Goal: Information Seeking & Learning: Learn about a topic

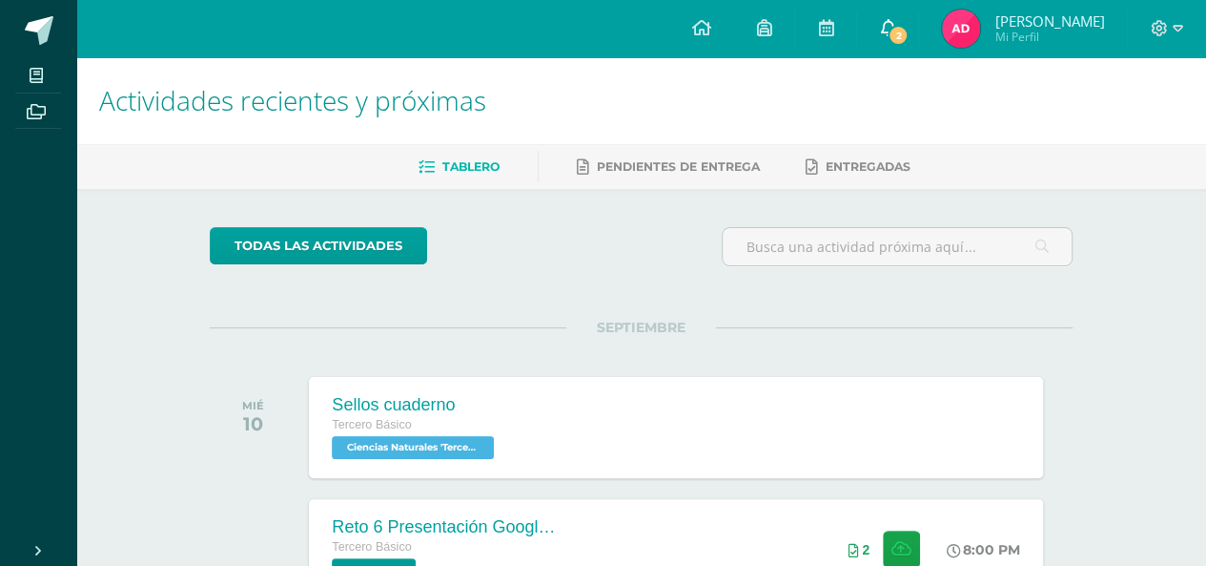
click at [909, 39] on span "2" at bounding box center [898, 35] width 21 height 21
drag, startPoint x: 1171, startPoint y: 164, endPoint x: 1120, endPoint y: 259, distance: 108.4
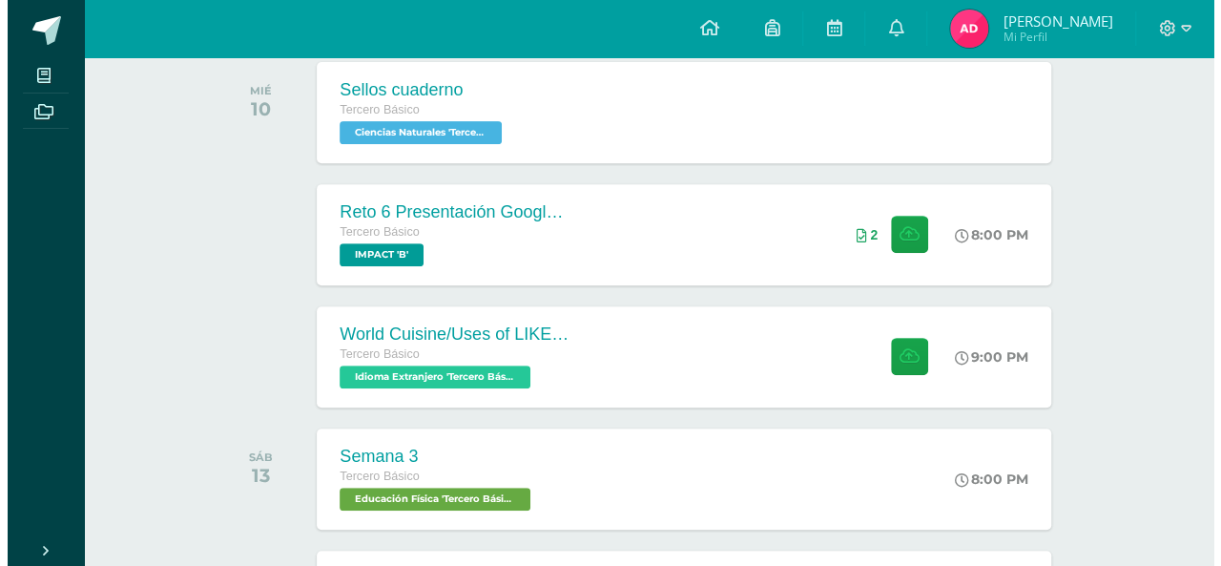
scroll to position [382, 0]
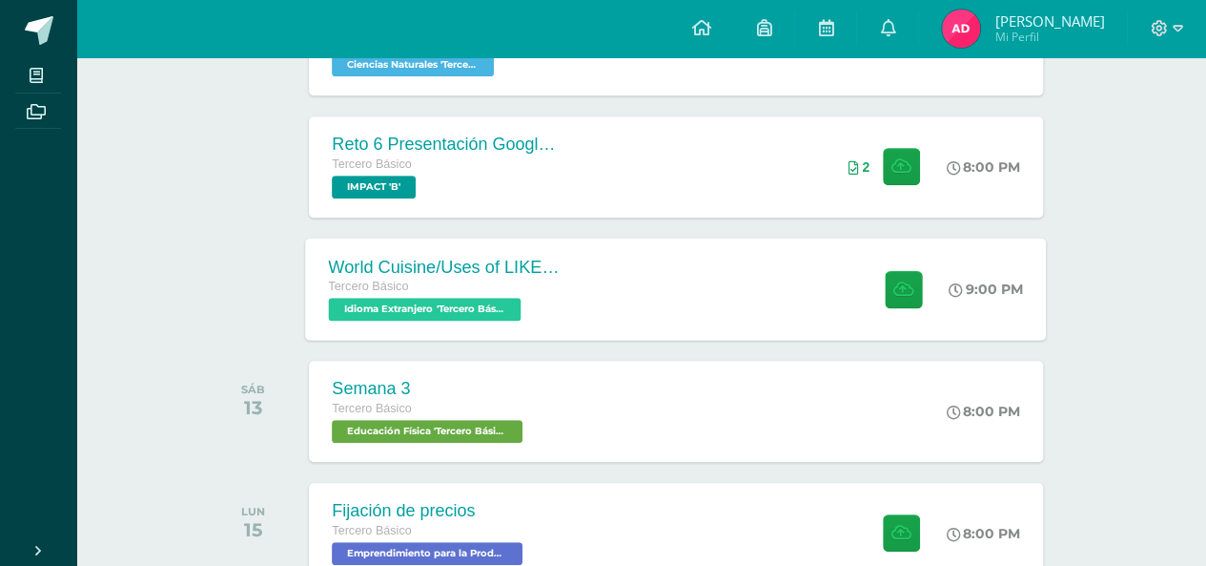
click at [997, 262] on div "9:00 PM" at bounding box center [996, 288] width 101 height 102
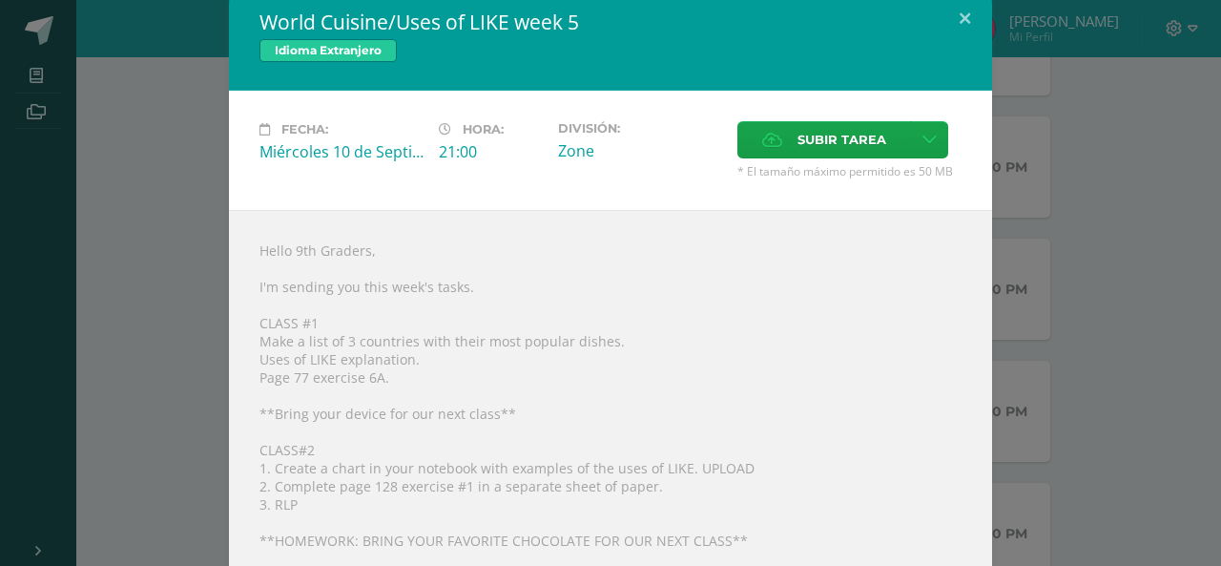
scroll to position [16, 0]
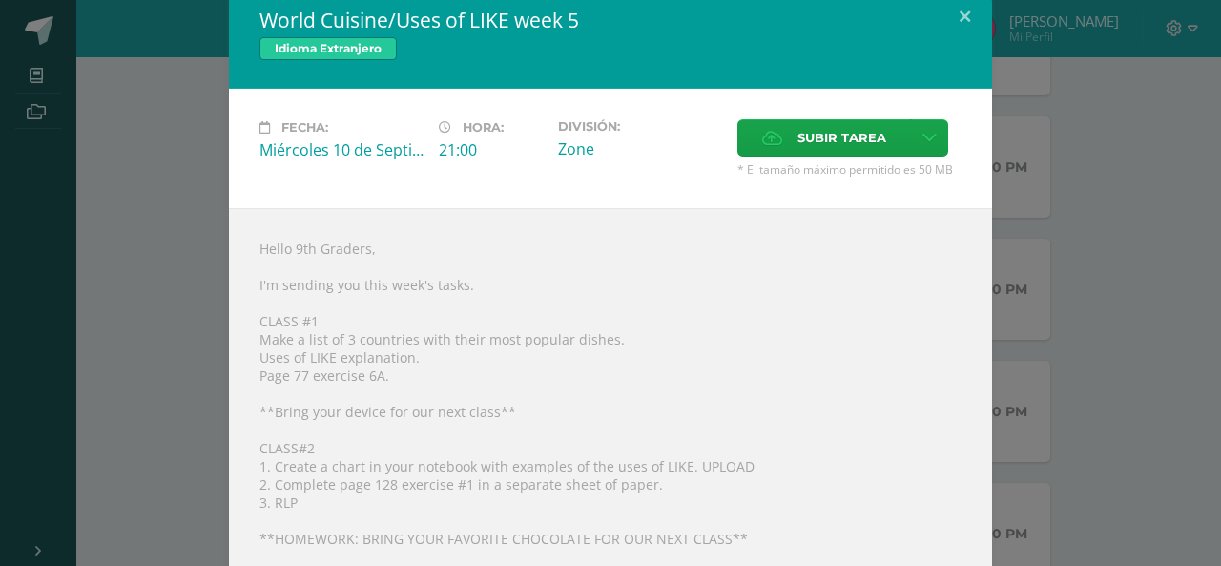
drag, startPoint x: 1216, startPoint y: 107, endPoint x: 517, endPoint y: 325, distance: 732.4
click at [517, 325] on div "Hello 9th Graders, I'm sending you this week's tasks. CLASS #1 Make a list of 3…" at bounding box center [610, 467] width 763 height 519
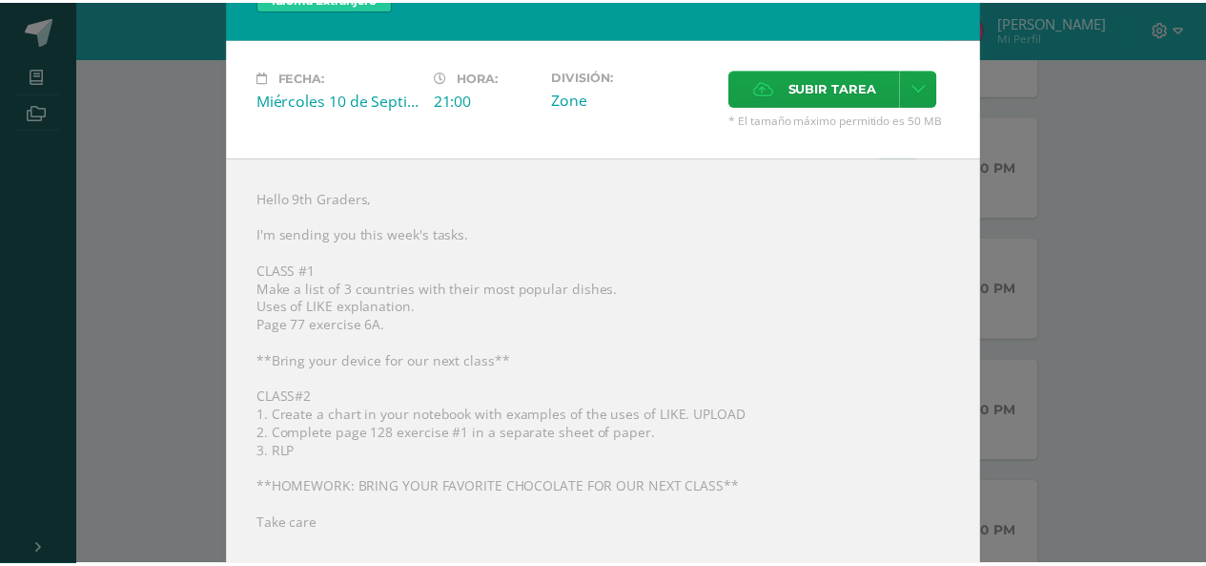
scroll to position [100, 0]
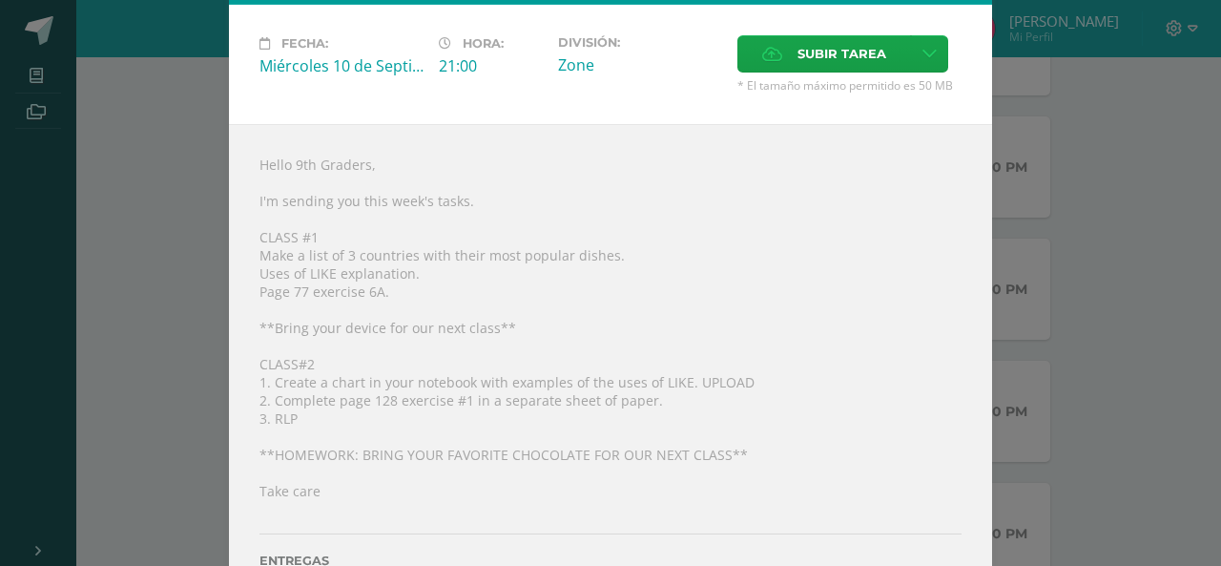
click at [86, 340] on div "World Cuisine/Uses of LIKE week 5 Idioma Extranjero Fecha: Miércoles 10 de Sept…" at bounding box center [610, 271] width 1205 height 743
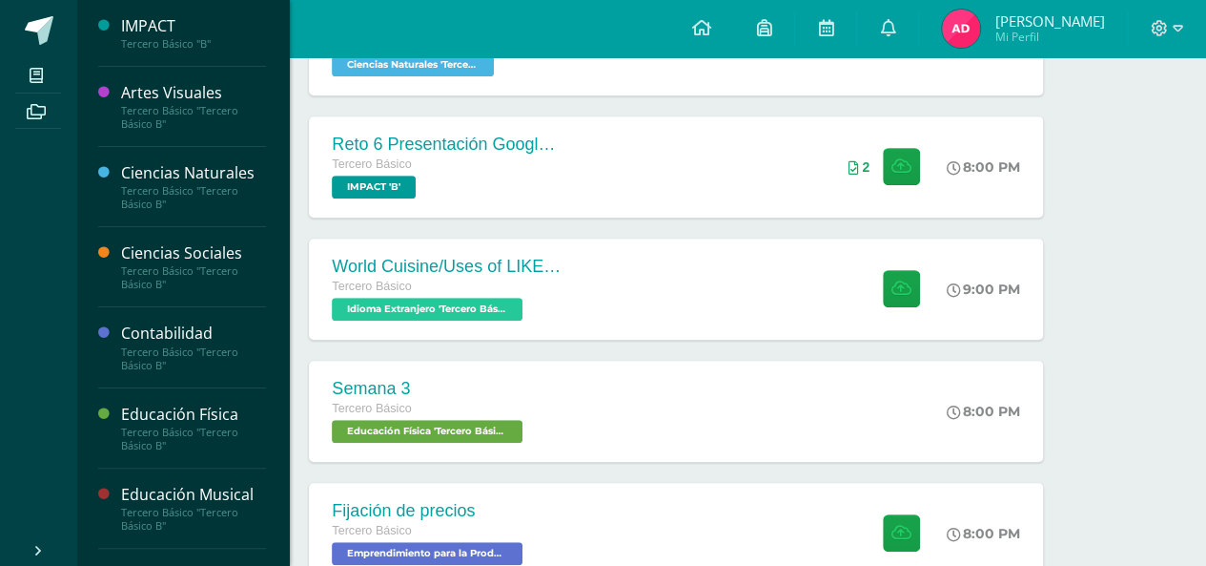
click at [226, 238] on div "Ciencias Sociales Tercero Básico "Tercero Básico B"" at bounding box center [182, 267] width 168 height 80
click at [217, 249] on div "Ciencias Sociales" at bounding box center [193, 253] width 145 height 22
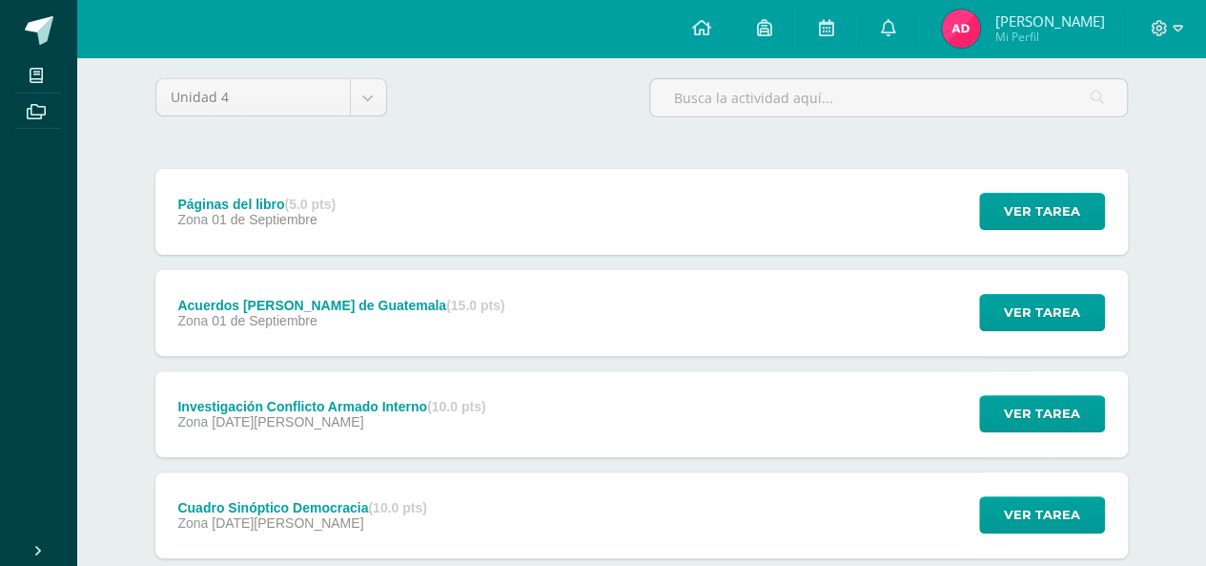
scroll to position [174, 0]
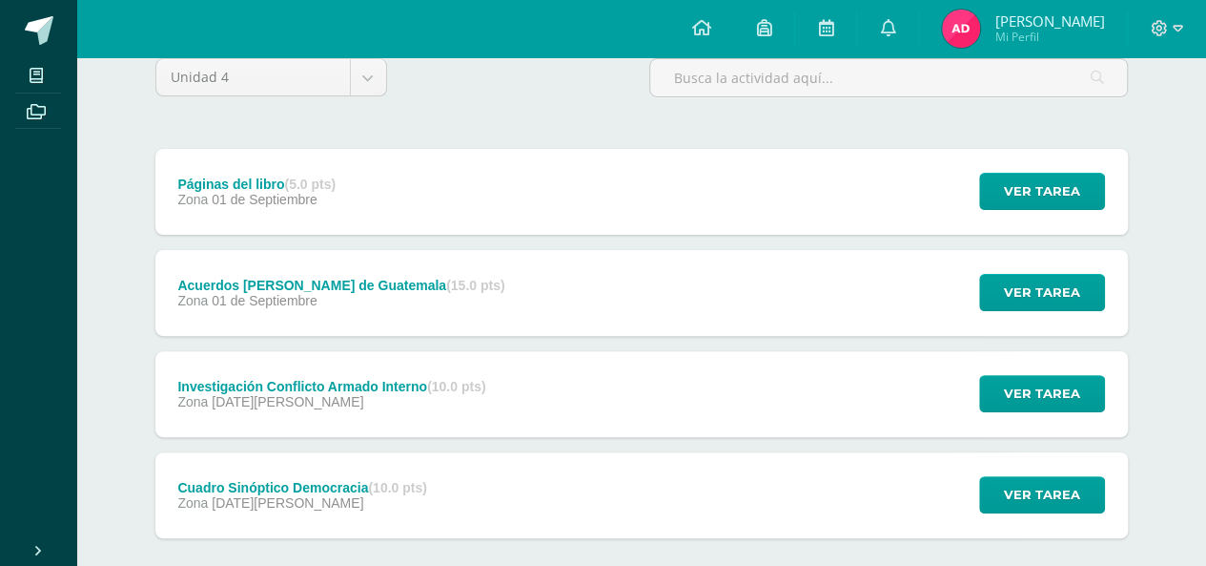
click at [883, 415] on div "Investigación Conflicto Armado Interno (10.0 pts) Zona 25 de Agosto Ver tarea I…" at bounding box center [641, 394] width 973 height 86
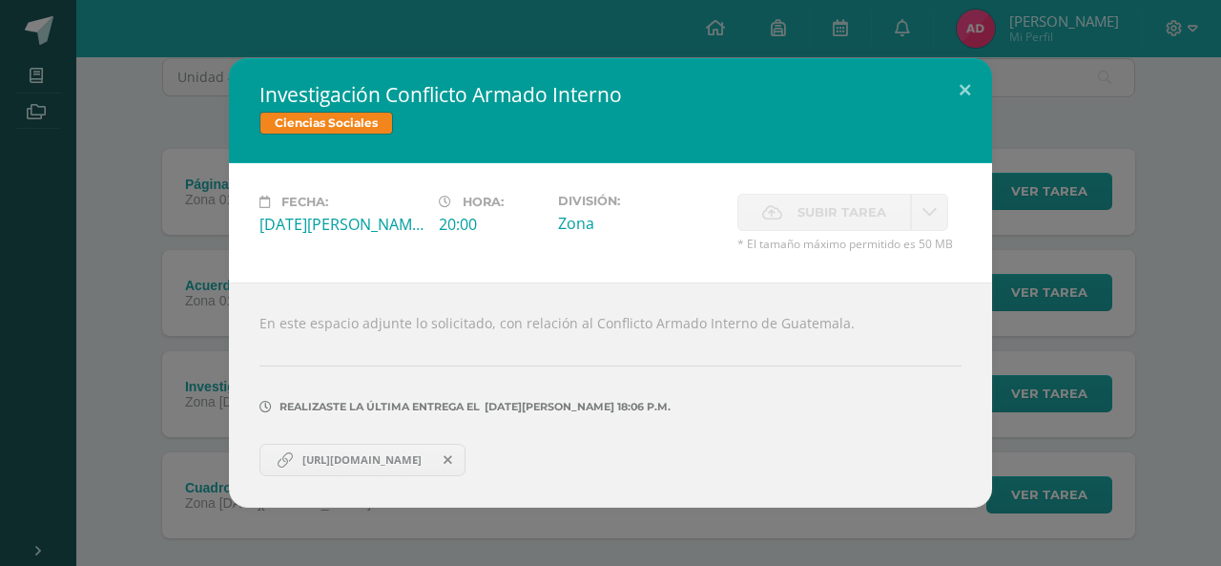
click at [431, 463] on span "https://docs.google.com/document/d/1EoiihL3f-MfwRARwHmo7fy8Nc0BcYnKGbjn8T1pRyD8…" at bounding box center [362, 459] width 138 height 15
click at [142, 264] on div "Investigación Conflicto Armado Interno Ciencias Sociales Fecha: Lunes 25 de Ago…" at bounding box center [610, 282] width 1205 height 449
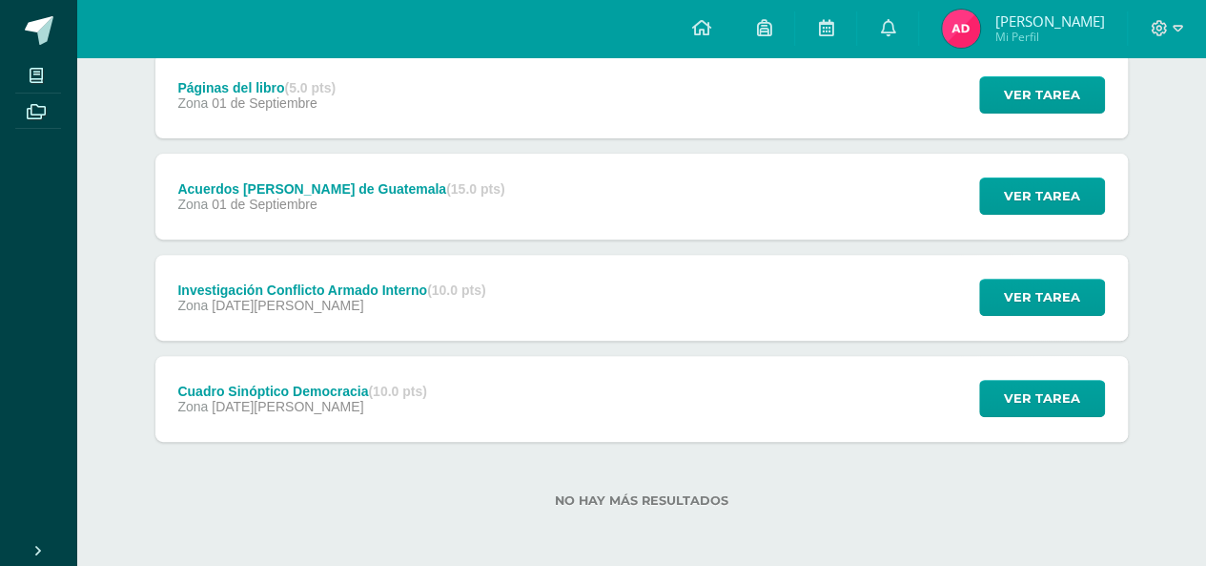
scroll to position [223, 0]
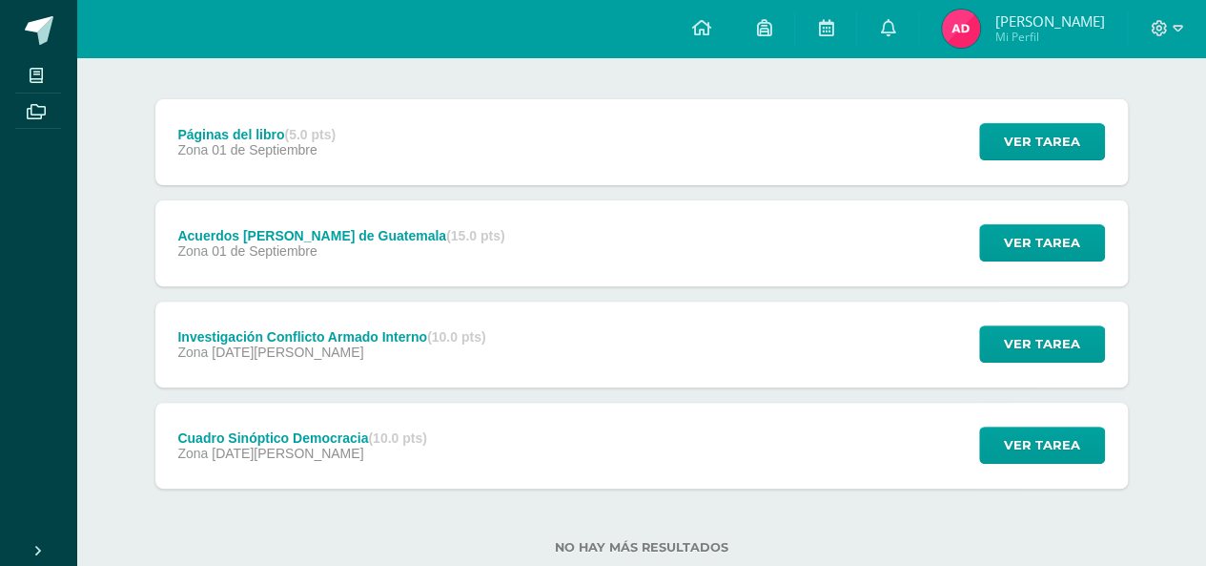
click at [861, 148] on div "Páginas del libro (5.0 pts) Zona 01 de Septiembre Ver tarea Páginas del libro C…" at bounding box center [641, 142] width 973 height 86
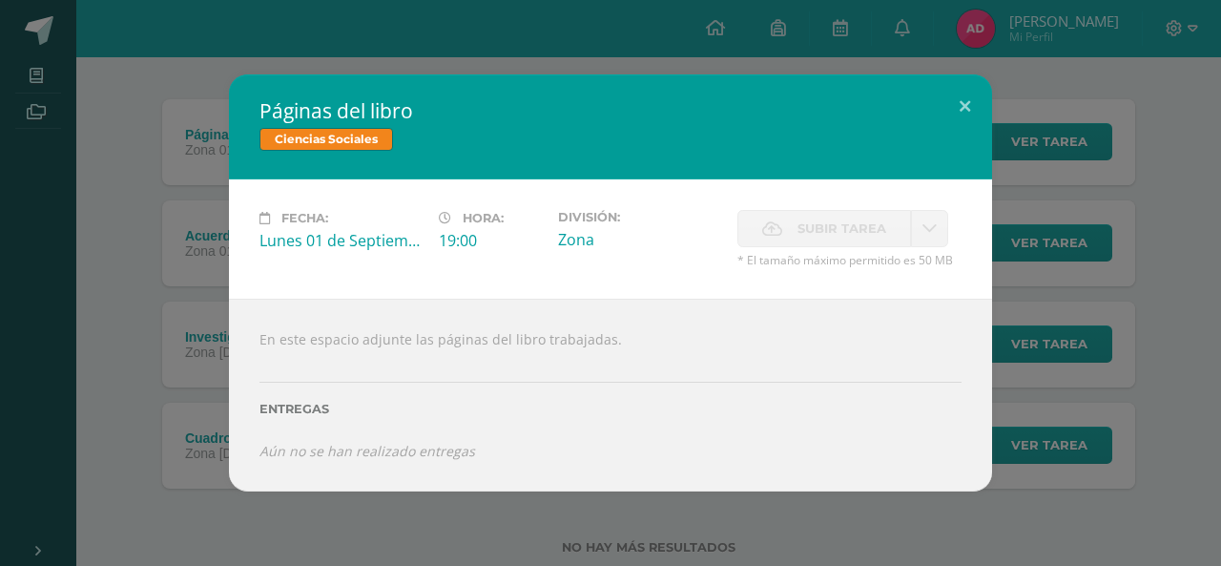
click at [1143, 196] on div "Páginas del libro Ciencias Sociales Fecha: Lunes 01 de Septiembre Hora: 19:00 D…" at bounding box center [610, 282] width 1205 height 417
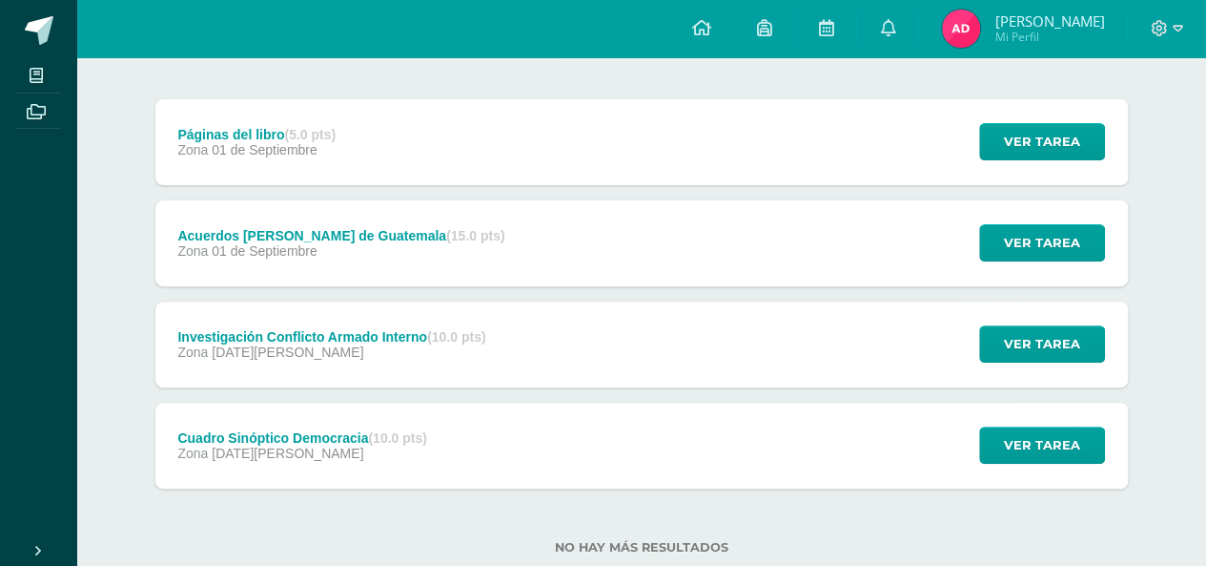
click at [809, 286] on div "Páginas del libro (5.0 pts) Zona 01 de Septiembre Ver tarea Páginas del libro C…" at bounding box center [641, 293] width 973 height 389
click at [835, 257] on div "Acuerdos de Paz de Guatemala (15.0 pts) Zona 01 de Septiembre Ver tarea Acuerdo…" at bounding box center [641, 243] width 973 height 86
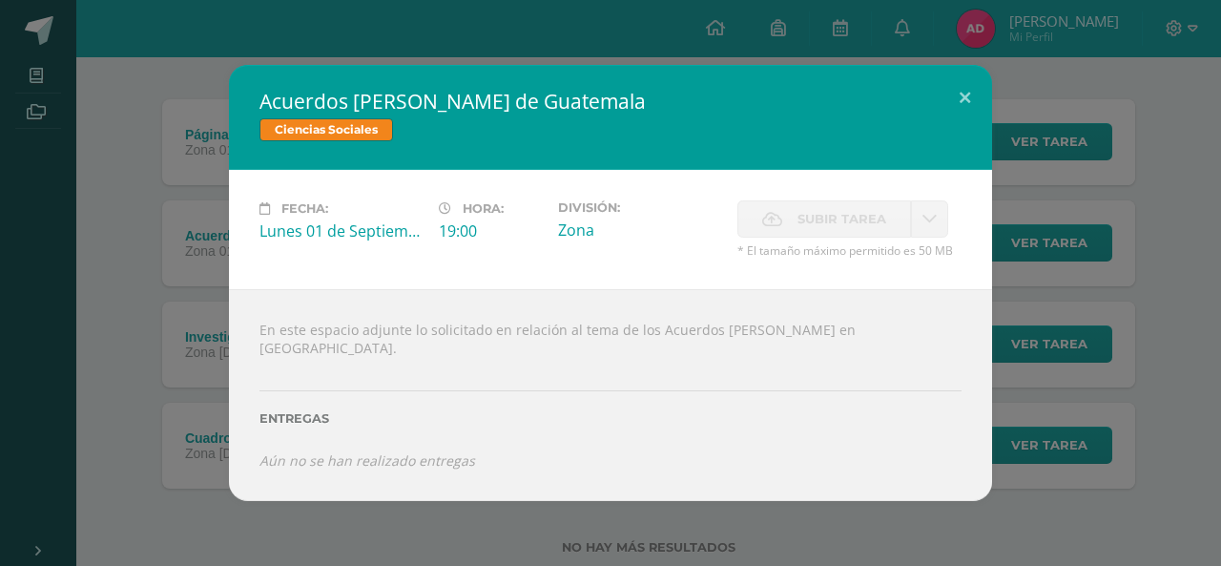
click at [119, 45] on div "Acuerdos de Paz de Guatemala Ciencias Sociales Fecha: Lunes 01 de Septiembre Ho…" at bounding box center [610, 283] width 1221 height 566
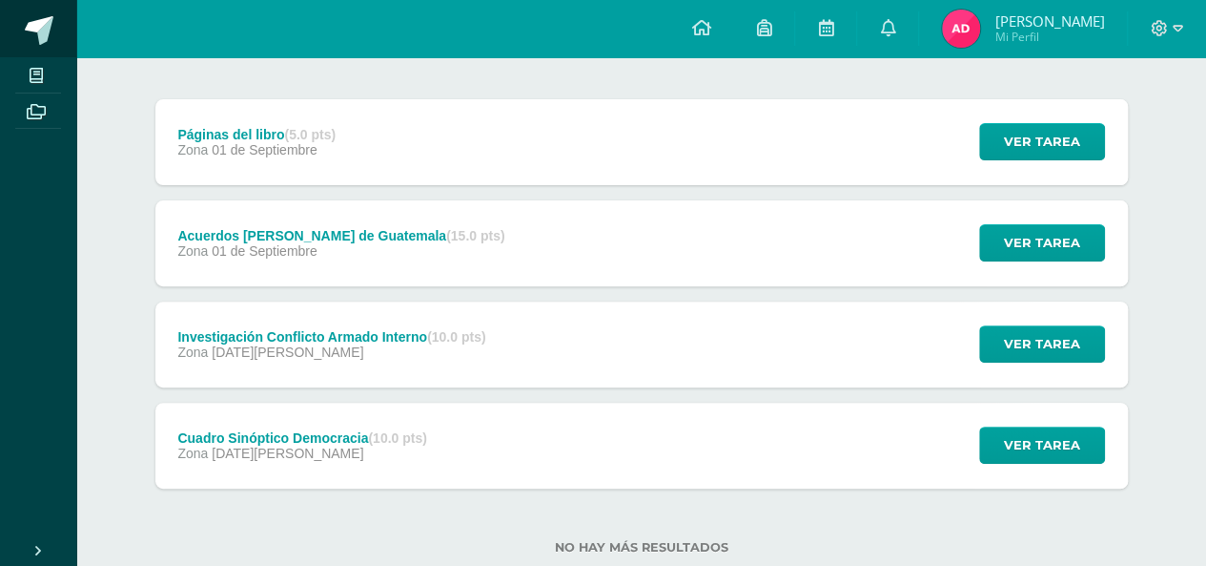
click at [52, 39] on span at bounding box center [39, 30] width 29 height 29
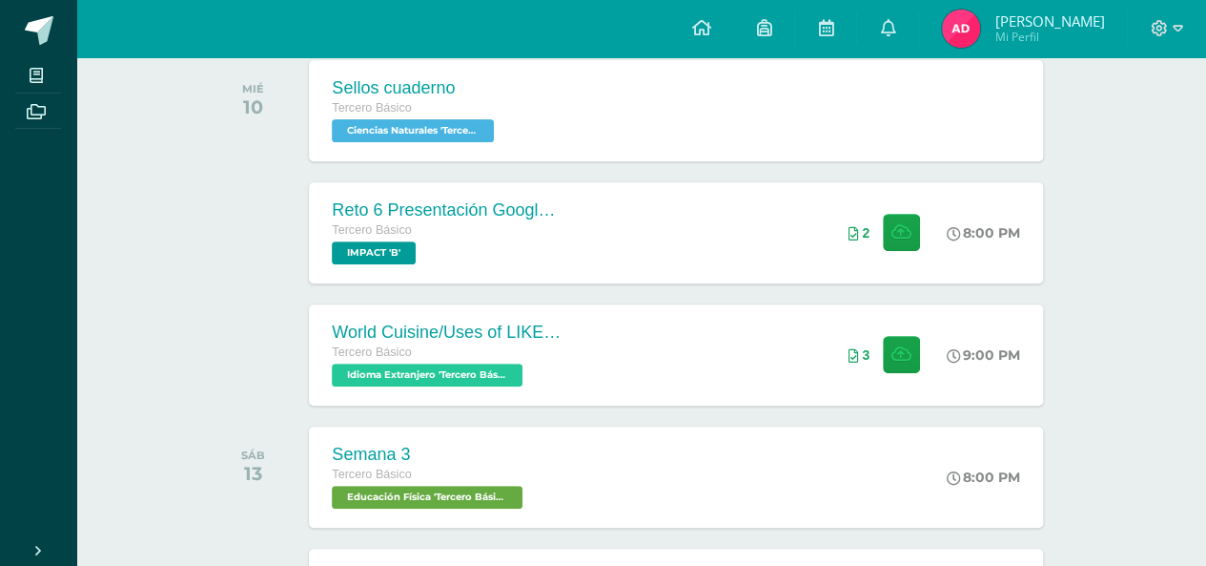
scroll to position [334, 0]
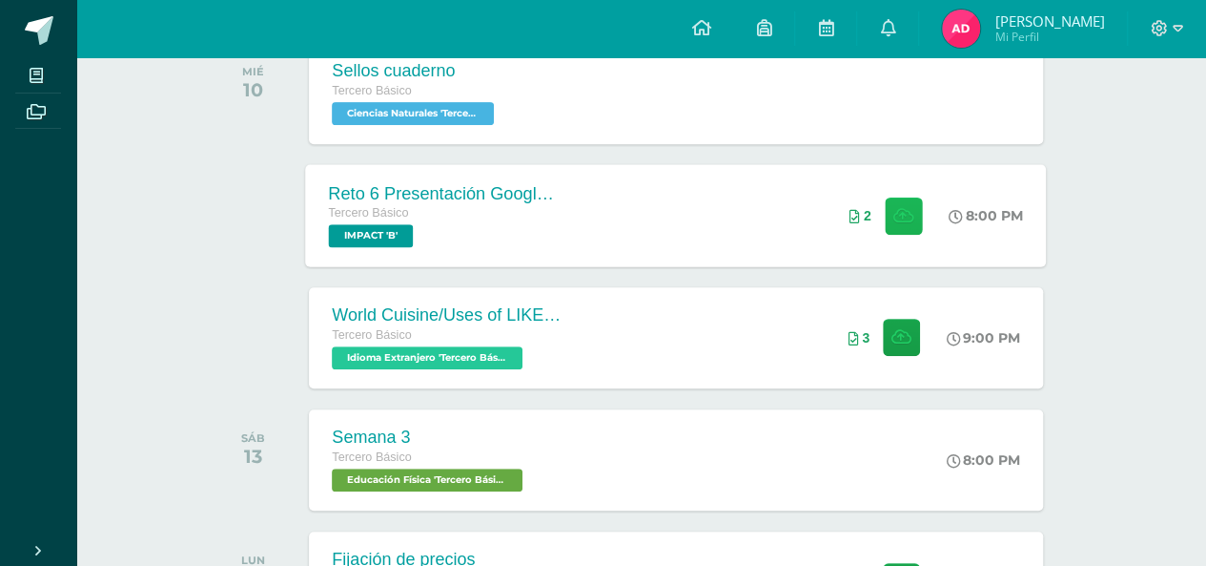
click at [907, 197] on button at bounding box center [903, 214] width 37 height 37
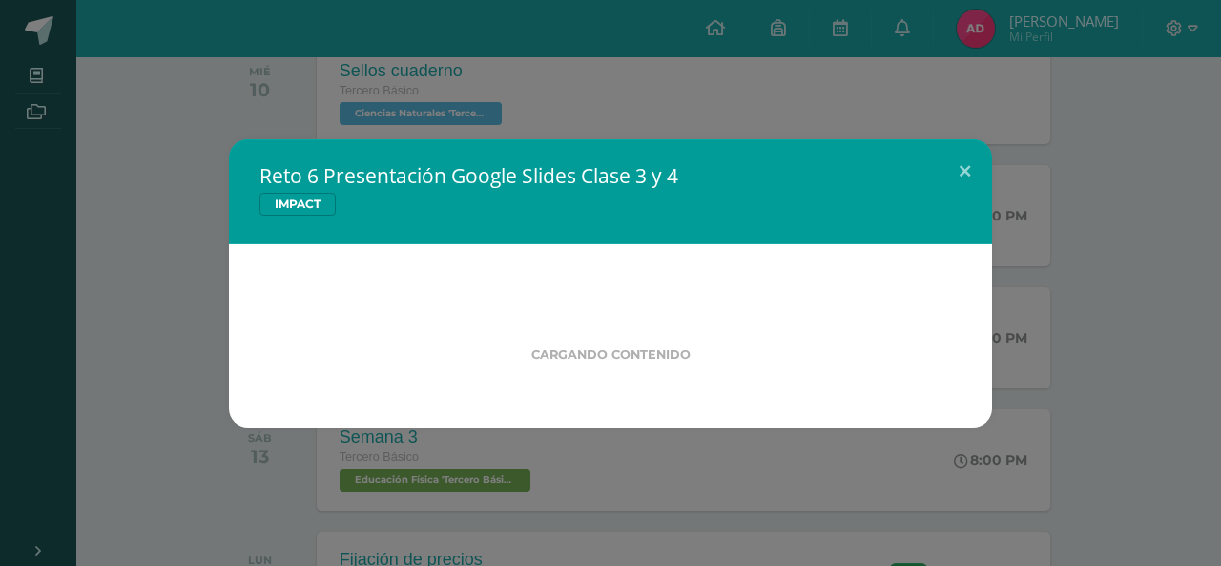
click at [1213, 230] on div "Reto 6 Presentación Google Slides Clase 3 y 4 IMPACT Cargando contenido Loading…" at bounding box center [610, 283] width 1221 height 566
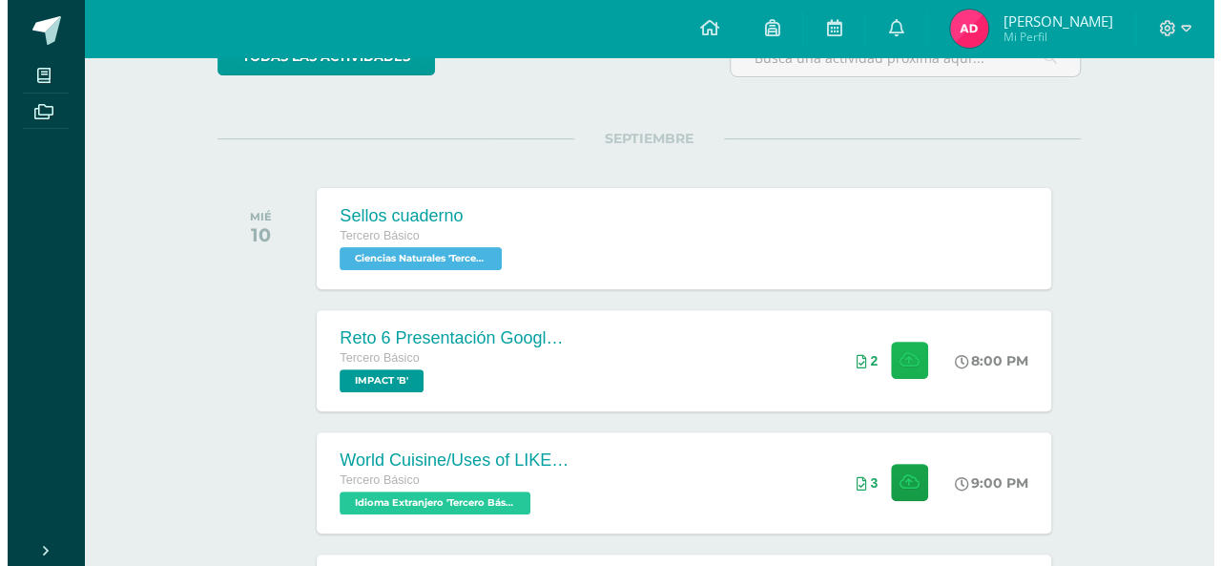
scroll to position [371, 0]
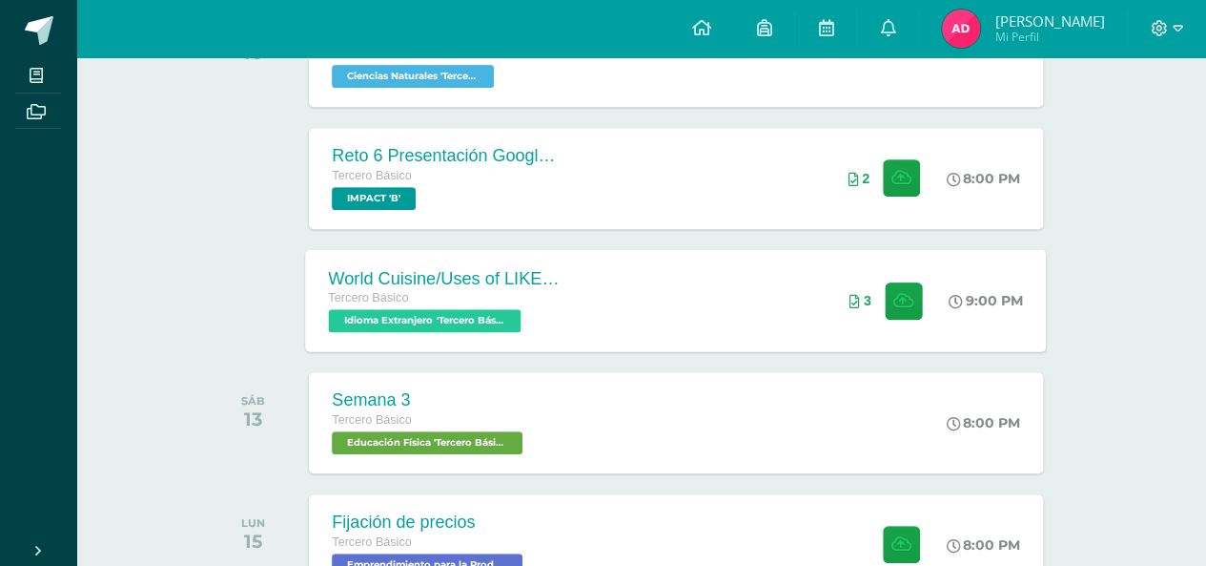
click at [977, 266] on div "9:00 PM" at bounding box center [996, 300] width 101 height 102
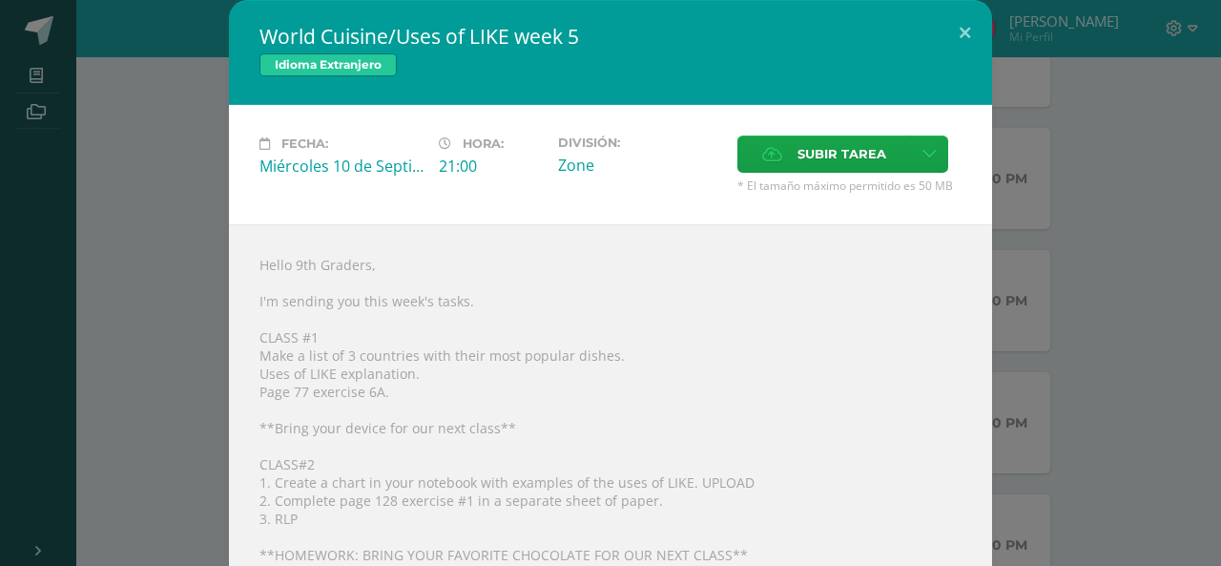
scroll to position [104, 0]
